Goal: Task Accomplishment & Management: Manage account settings

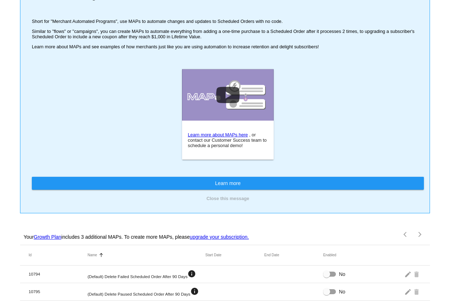
scroll to position [6, 0]
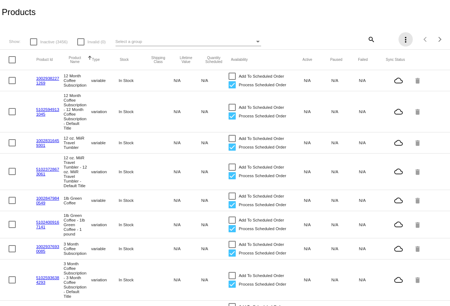
click at [405, 41] on mat-icon "more_vert" at bounding box center [406, 39] width 9 height 9
click at [251, 16] on div at bounding box center [225, 153] width 450 height 306
click at [52, 78] on link "10029382271269" at bounding box center [47, 80] width 23 height 9
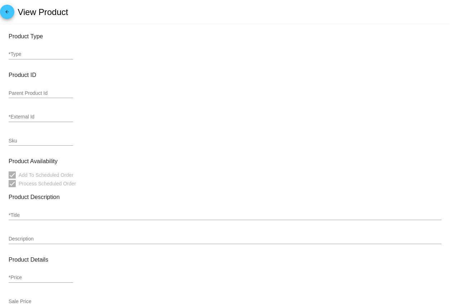
type input "variable"
type input "10029382271269"
checkbox input "false"
type input "12 Month Coffee Subscription"
type input "Looking for a thoughtful, crowd-pleasing gift? A coffee subscription is the ult…"
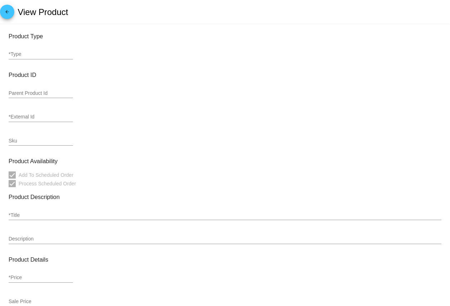
type input "0"
type input "In Stock"
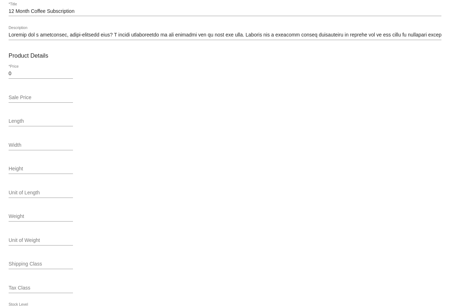
scroll to position [252, 0]
